Goal: Task Accomplishment & Management: Use online tool/utility

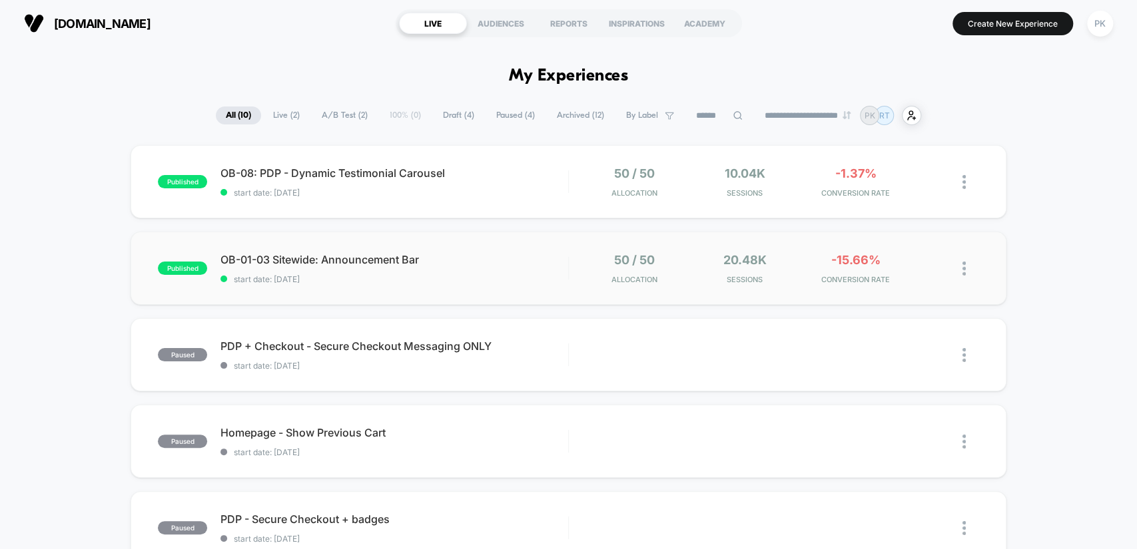
click at [964, 273] on img at bounding box center [963, 269] width 3 height 14
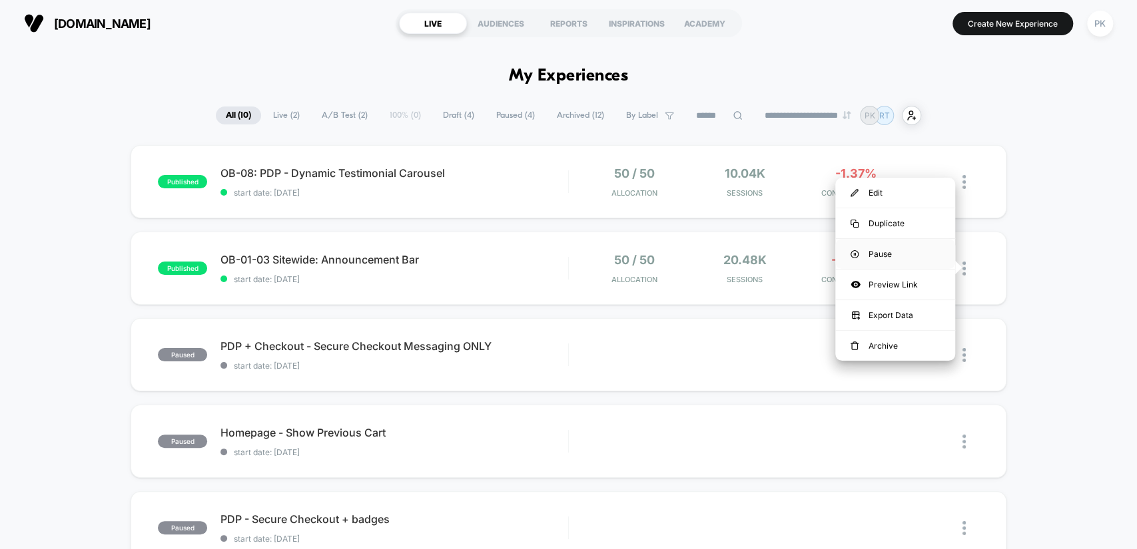
click at [903, 254] on div "Pause" at bounding box center [895, 254] width 120 height 30
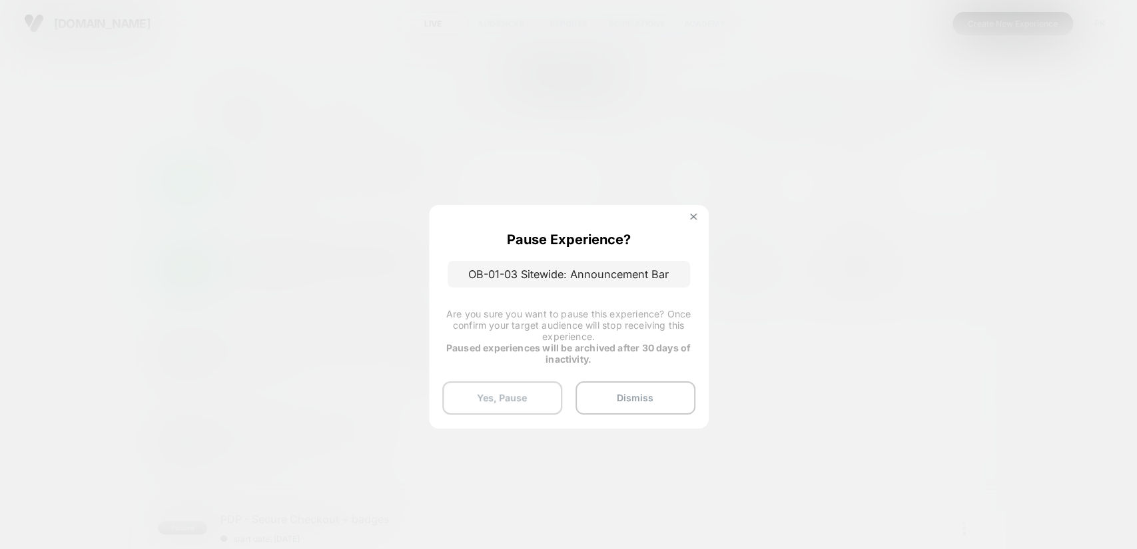
click at [529, 402] on button "Yes, Pause" at bounding box center [502, 398] width 120 height 33
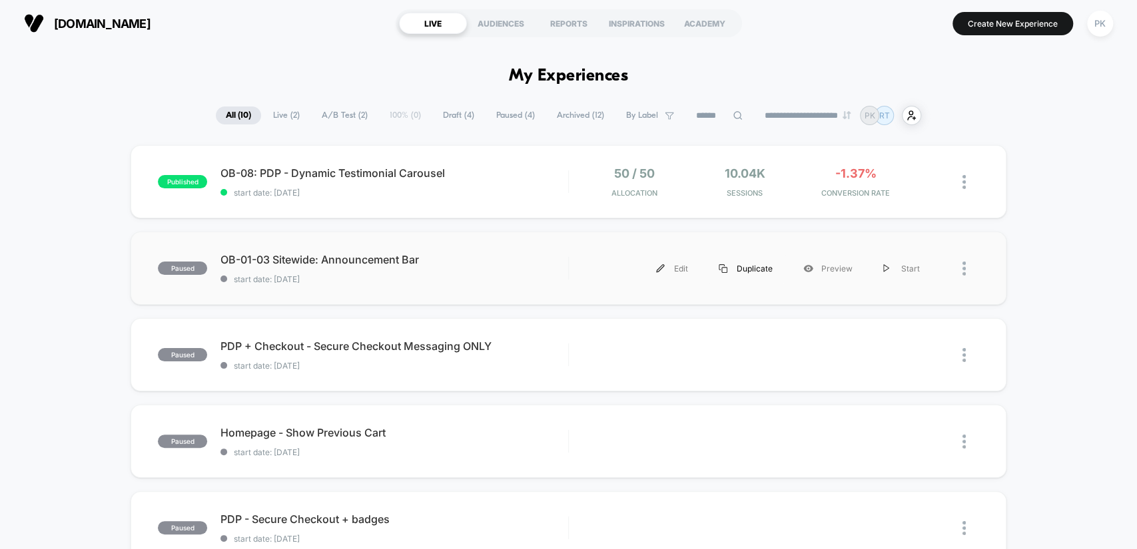
click at [741, 267] on div "Duplicate" at bounding box center [745, 269] width 85 height 30
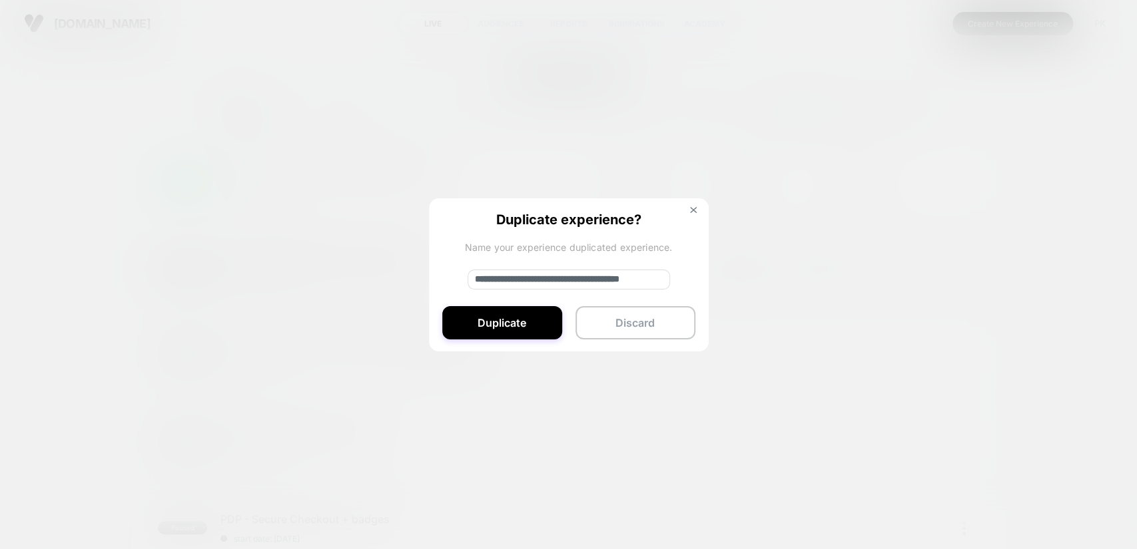
click at [523, 280] on input "**********" at bounding box center [568, 280] width 202 height 20
click at [587, 276] on input "**********" at bounding box center [568, 280] width 202 height 20
click at [660, 280] on input "**********" at bounding box center [568, 280] width 202 height 20
click at [664, 279] on input "**********" at bounding box center [568, 280] width 202 height 20
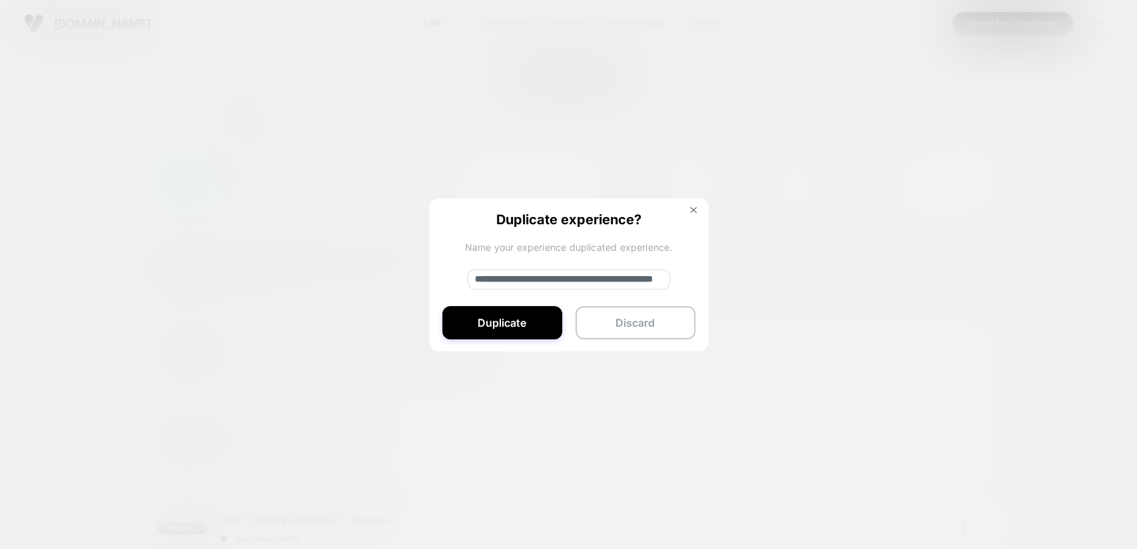
scroll to position [0, 108]
type input "**********"
click at [499, 324] on button "Duplicate" at bounding box center [502, 322] width 120 height 33
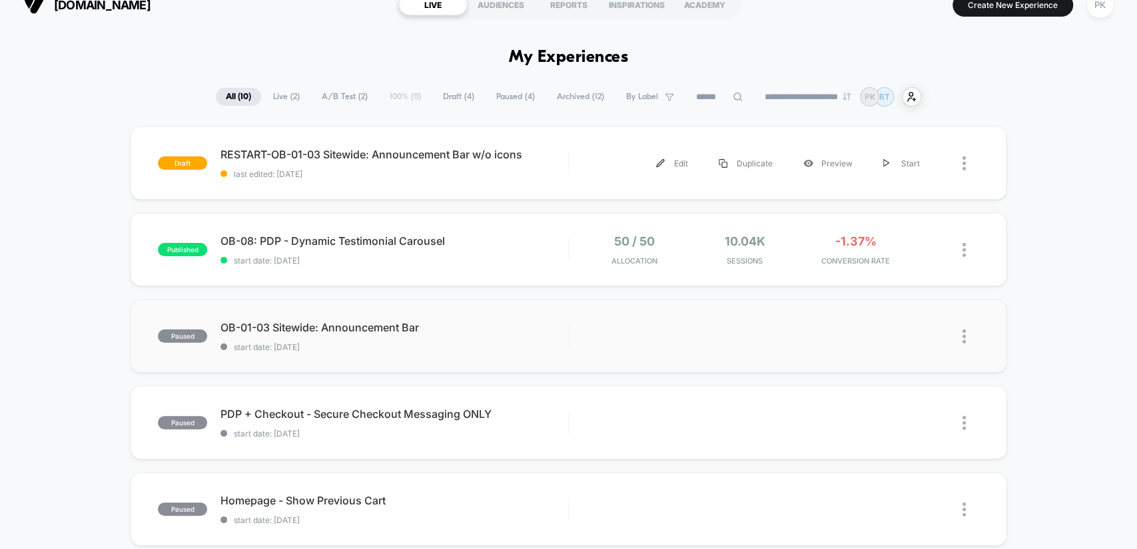
scroll to position [0, 0]
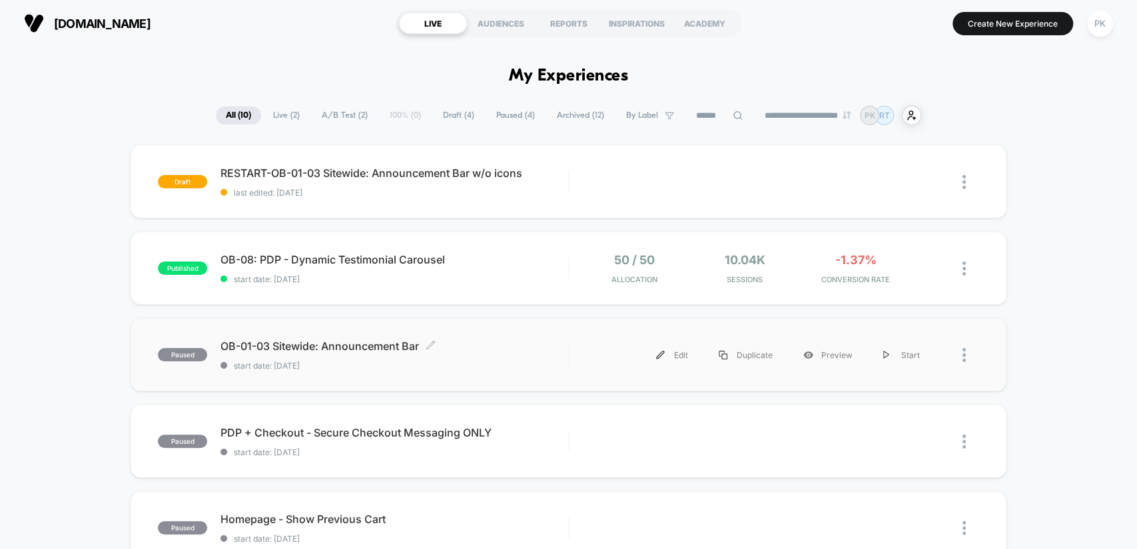
click at [370, 348] on span "OB-01-03 Sitewide: Announcement Bar Click to edit experience details" at bounding box center [393, 346] width 347 height 13
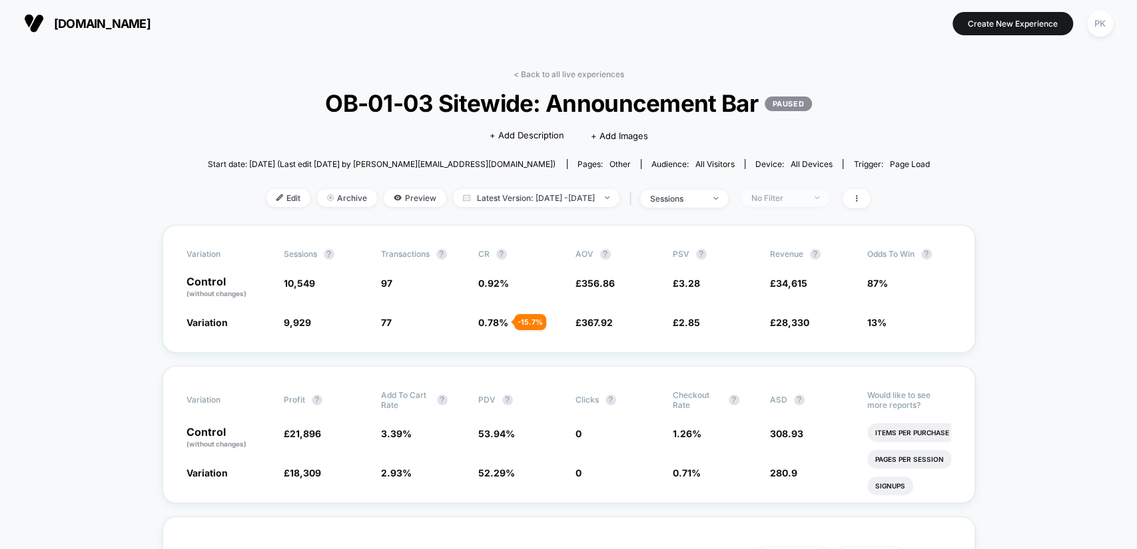
click at [800, 196] on div "No Filter" at bounding box center [777, 198] width 53 height 10
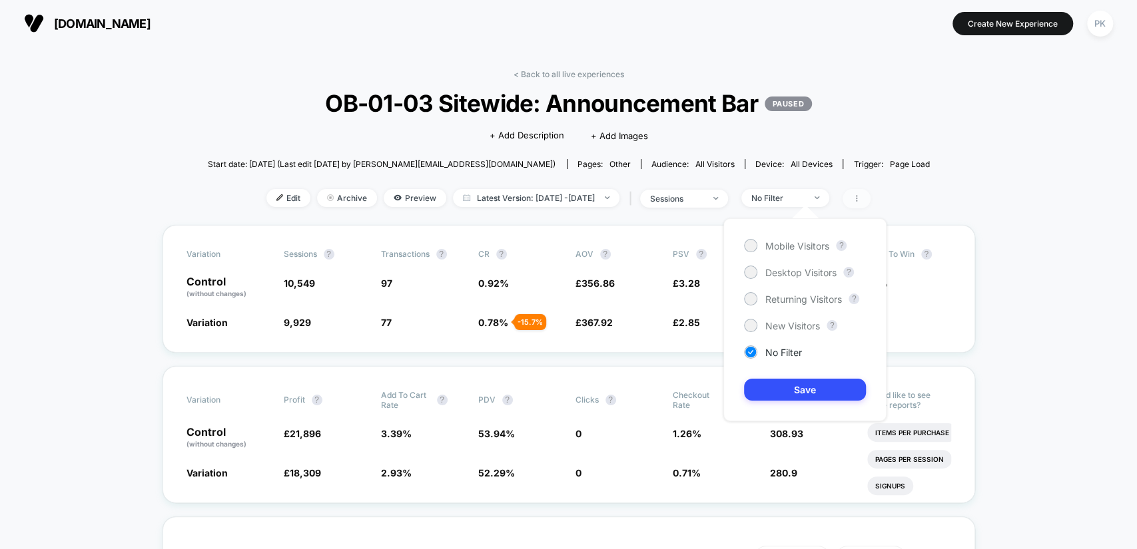
click at [860, 194] on icon at bounding box center [856, 198] width 8 height 8
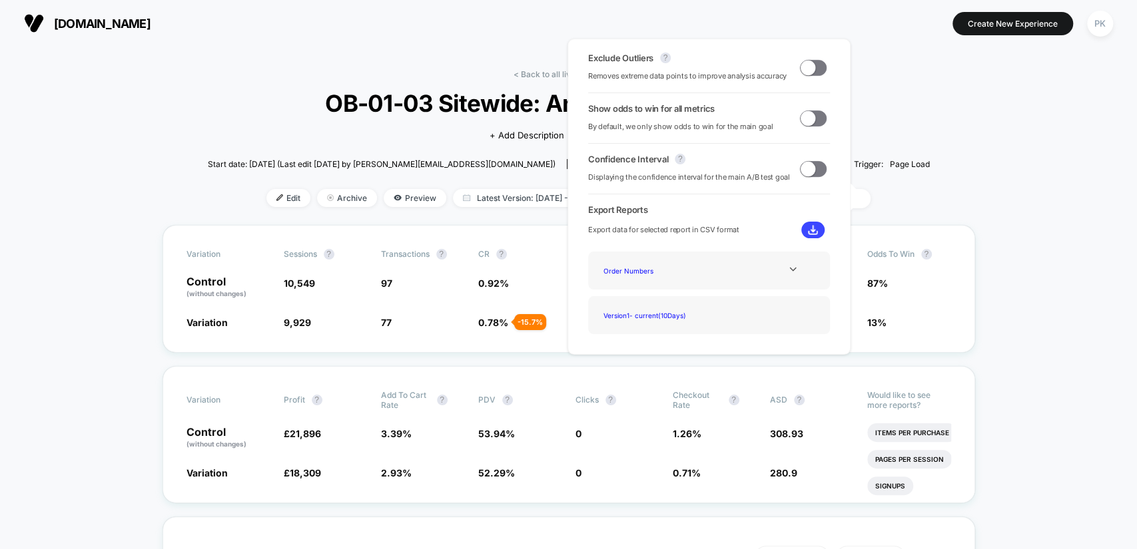
click at [818, 69] on span at bounding box center [813, 68] width 27 height 16
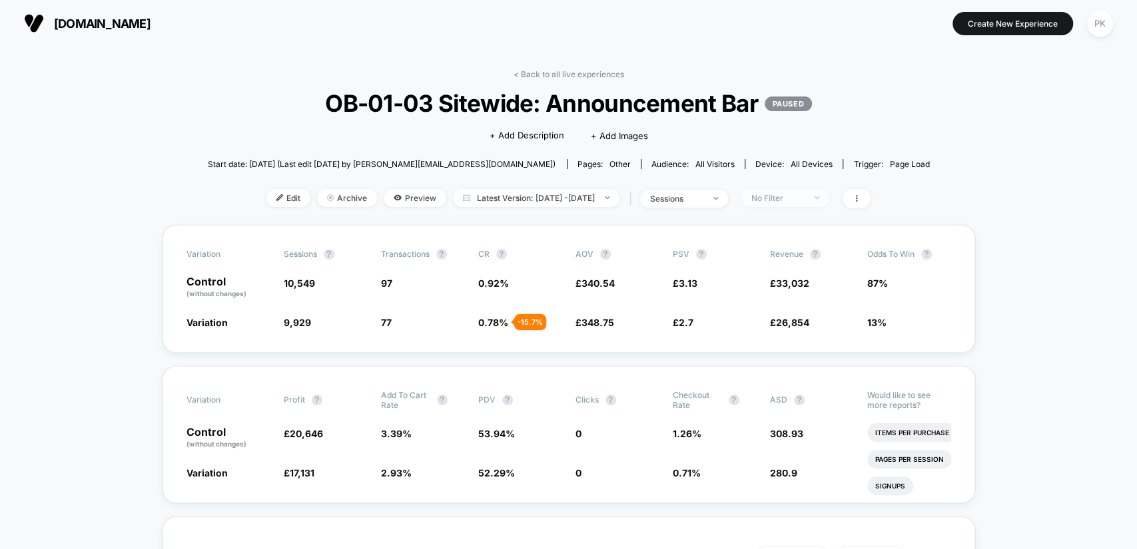
click at [812, 190] on span "No Filter" at bounding box center [785, 198] width 88 height 18
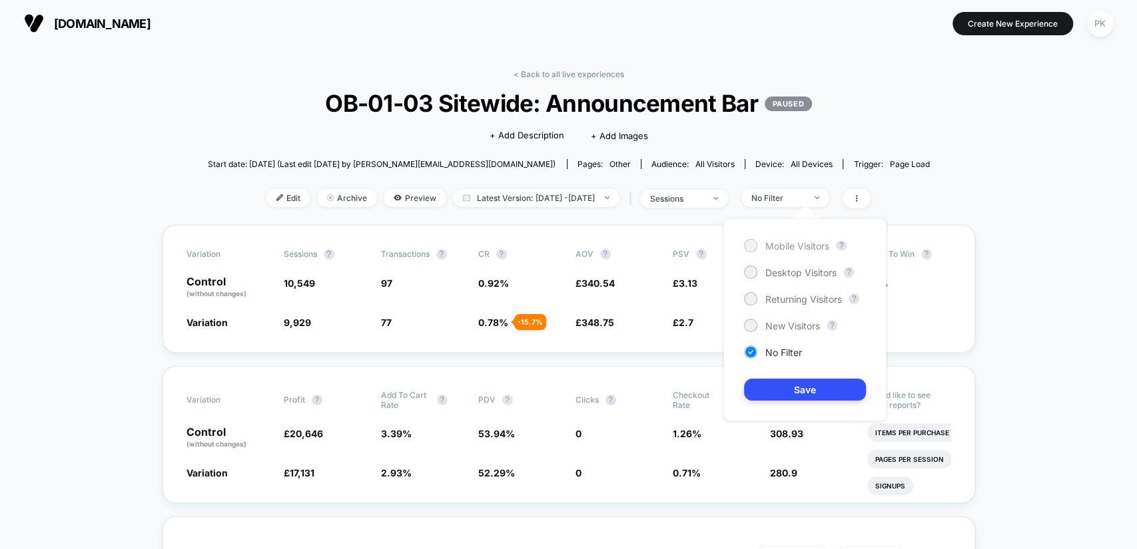
click at [804, 247] on span "Mobile Visitors" at bounding box center [797, 245] width 64 height 11
click at [826, 391] on button "Save" at bounding box center [805, 390] width 122 height 22
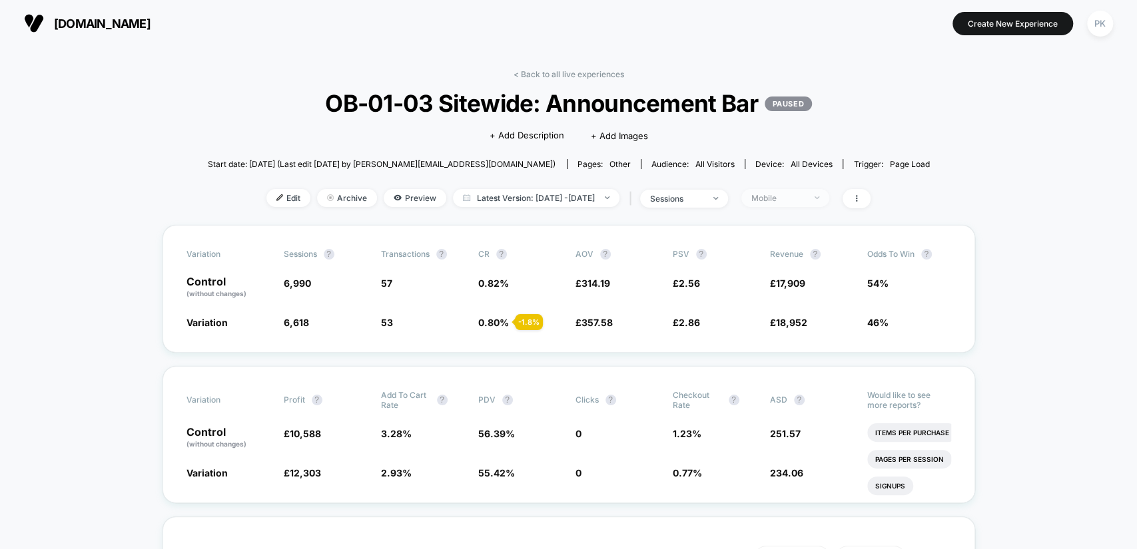
click at [793, 194] on div "Mobile" at bounding box center [777, 198] width 53 height 10
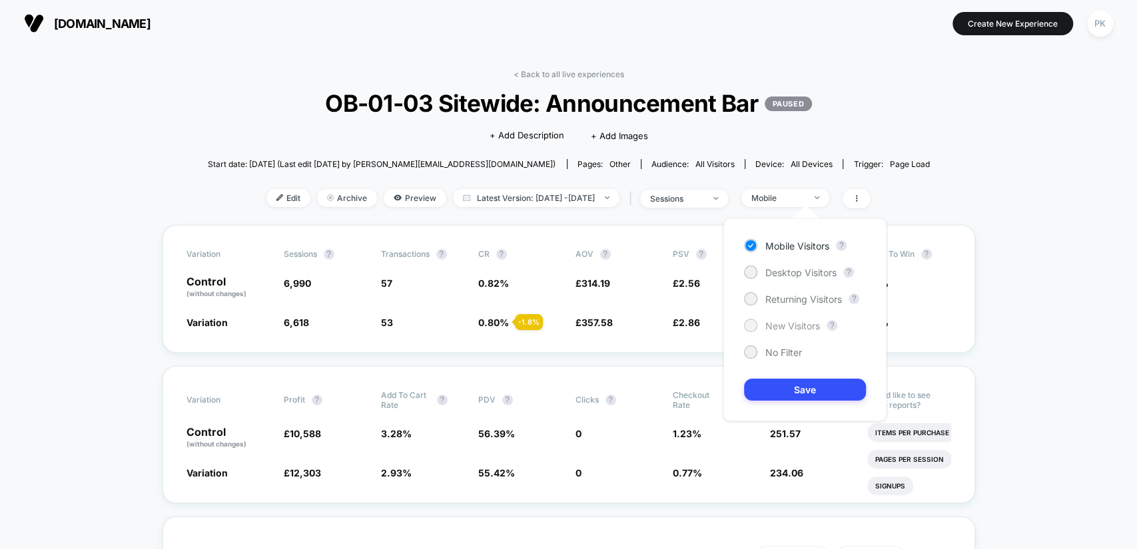
click at [797, 325] on span "New Visitors" at bounding box center [792, 325] width 55 height 11
click at [806, 388] on button "Save" at bounding box center [805, 390] width 122 height 22
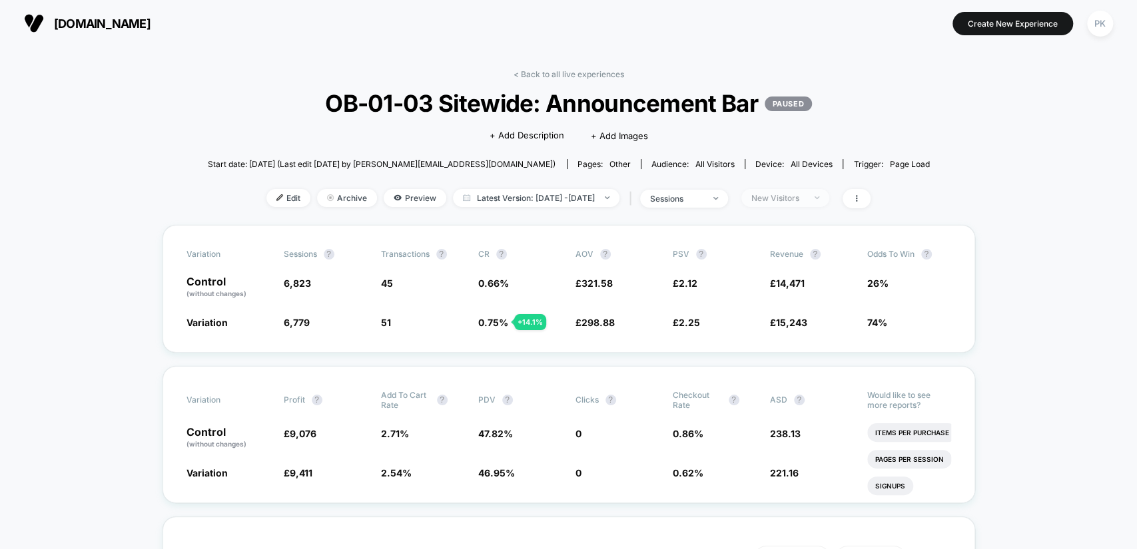
click at [780, 195] on div "New Visitors" at bounding box center [777, 198] width 53 height 10
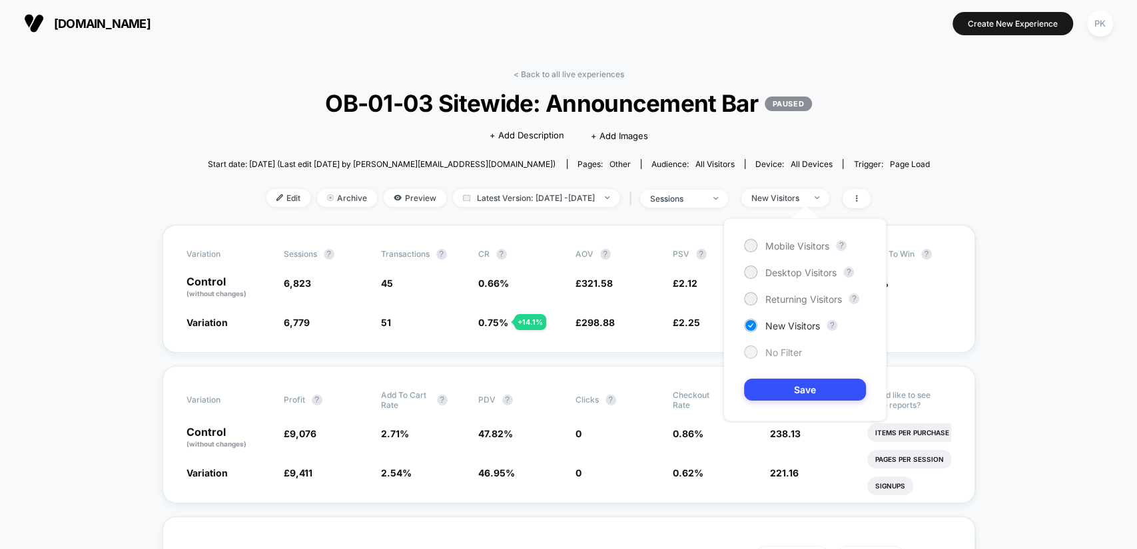
click at [794, 353] on span "No Filter" at bounding box center [783, 352] width 37 height 11
click at [820, 411] on div "Mobile Visitors ? Desktop Visitors ? Returning Visitors ? New Visitors ? No Fil…" at bounding box center [804, 319] width 163 height 203
click at [804, 389] on button "Save" at bounding box center [805, 390] width 122 height 22
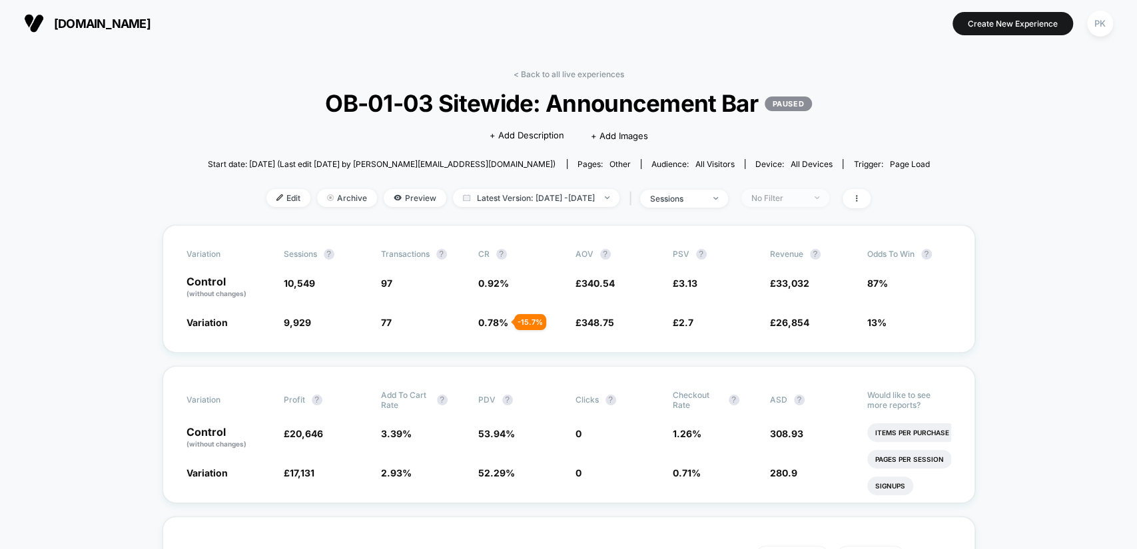
click at [800, 193] on div "No Filter" at bounding box center [777, 198] width 53 height 10
click at [64, 20] on span "[DOMAIN_NAME]" at bounding box center [102, 24] width 97 height 14
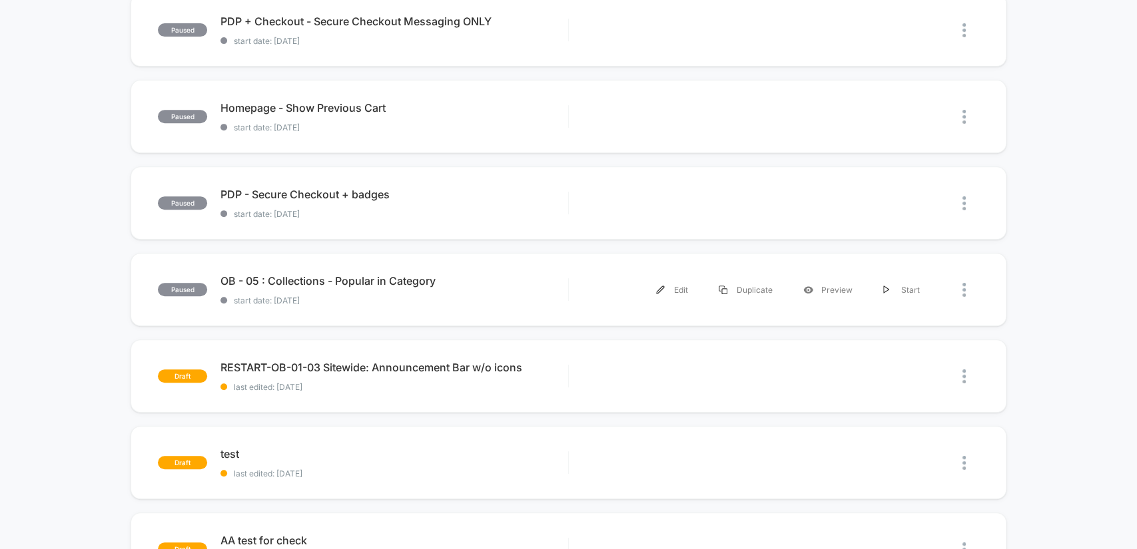
scroll to position [345, 0]
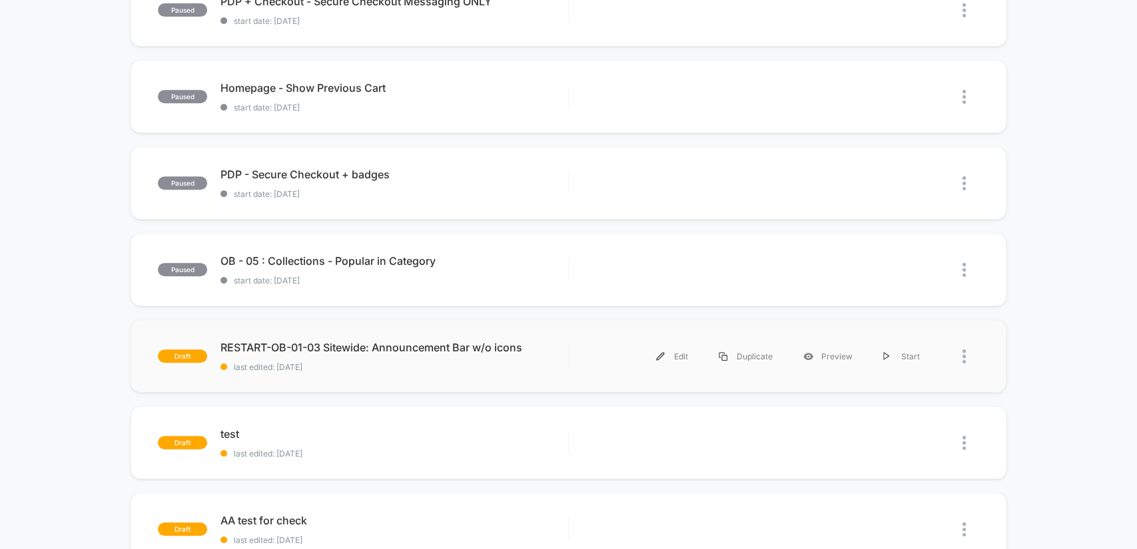
click at [571, 345] on div "Edit Duplicate Preview Start" at bounding box center [773, 357] width 409 height 30
